Goal: Information Seeking & Learning: Learn about a topic

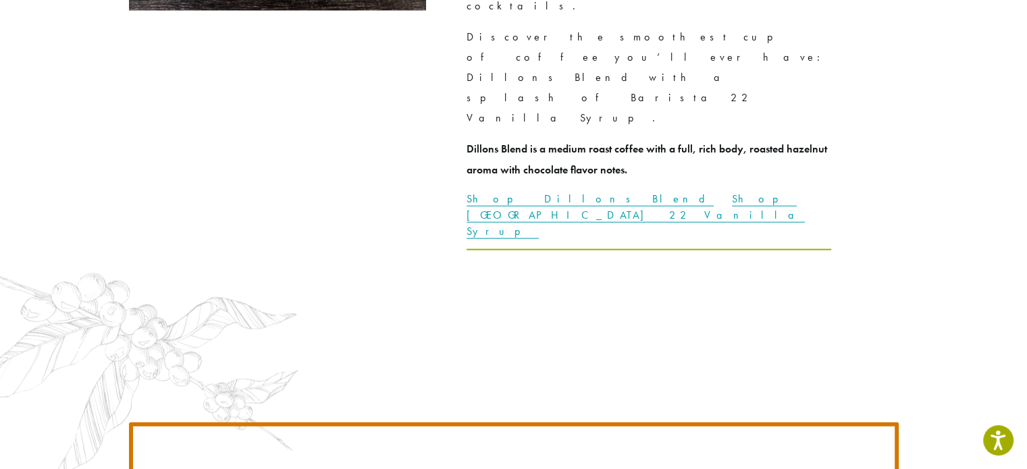
scroll to position [3815, 0]
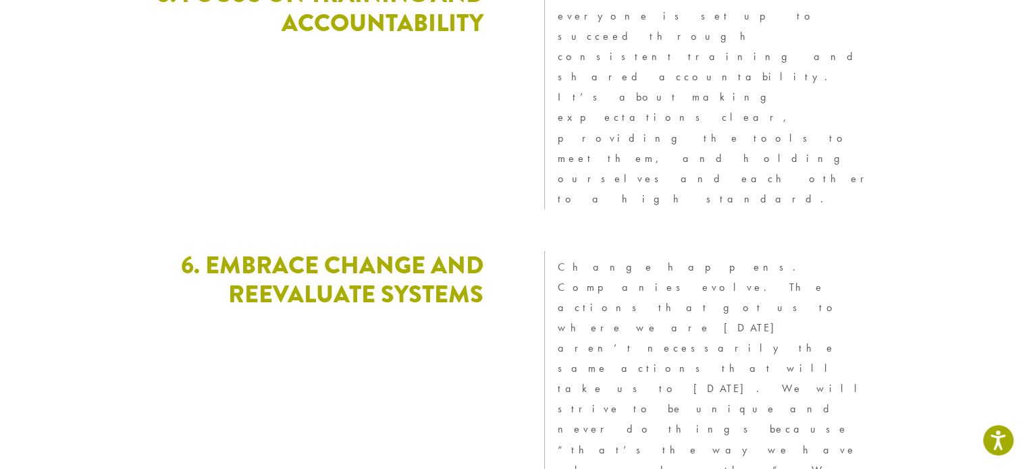
scroll to position [3818, 0]
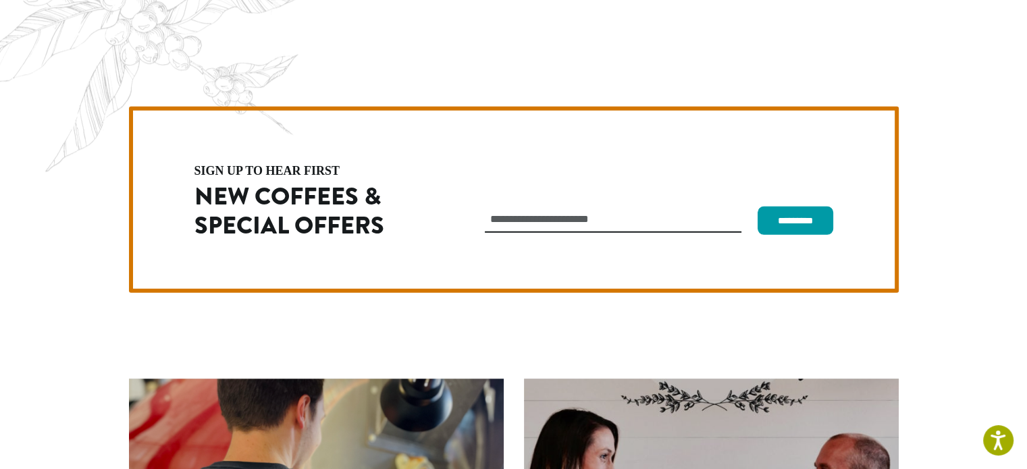
scroll to position [3774, 0]
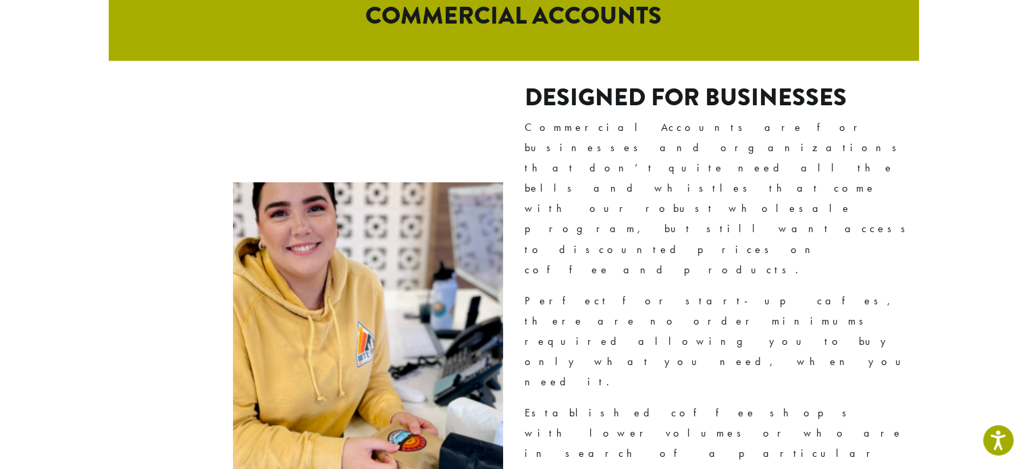
scroll to position [810, 0]
